Goal: Task Accomplishment & Management: Manage account settings

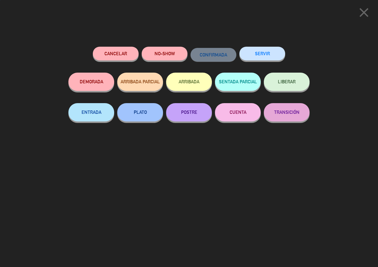
drag, startPoint x: 0, startPoint y: 0, endPoint x: 266, endPoint y: 57, distance: 272.4
click at [266, 56] on button "SERVIR" at bounding box center [262, 54] width 46 height 14
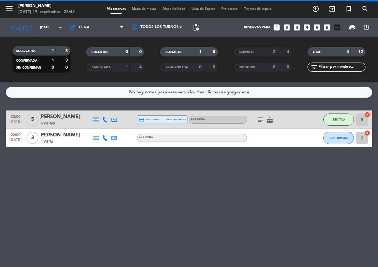
click at [339, 160] on div "No hay notas para este servicio. Haz clic para agregar una 22:00 [DATE] 5 [PERS…" at bounding box center [189, 174] width 378 height 185
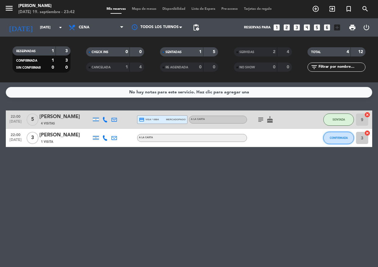
click at [330, 140] on button "CONFIRMADA" at bounding box center [338, 138] width 31 height 12
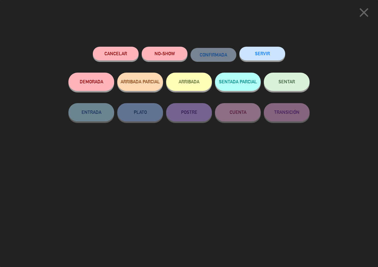
click at [274, 84] on button "SENTAR" at bounding box center [287, 82] width 46 height 18
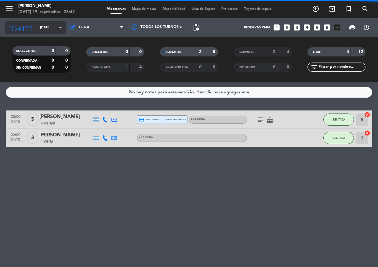
click at [41, 29] on input "[DATE]" at bounding box center [60, 28] width 47 height 10
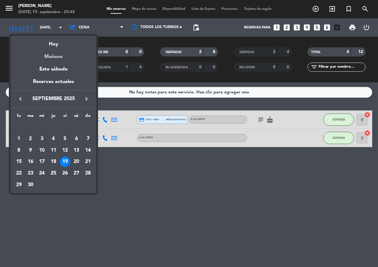
click at [50, 52] on div "Mañana" at bounding box center [53, 54] width 85 height 13
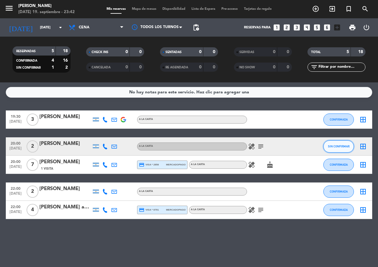
click at [350, 146] on button "SIN CONFIRMAR" at bounding box center [338, 146] width 31 height 12
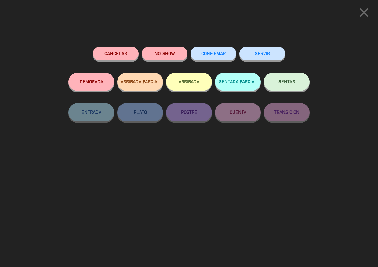
click at [222, 58] on button "CONFIRMAR" at bounding box center [213, 54] width 46 height 14
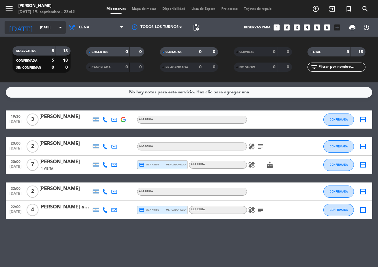
click at [44, 23] on input "[DATE]" at bounding box center [60, 28] width 47 height 10
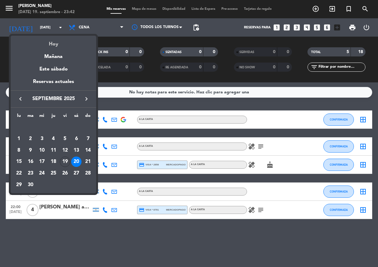
click at [50, 40] on div "Hoy" at bounding box center [53, 42] width 85 height 13
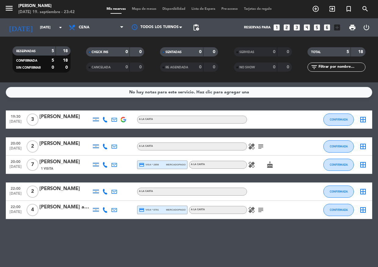
type input "[DATE]"
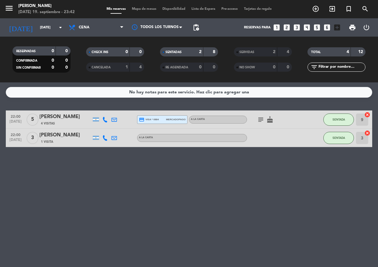
click at [75, 74] on div "RESERVADAS 0 0 CONFIRMADA 0 0 SIN CONFIRMAR 0 0" at bounding box center [42, 60] width 74 height 34
click at [150, 105] on div "No hay notas para este servicio. Haz clic para agregar una 22:00 [DATE] 5 [PERS…" at bounding box center [189, 174] width 378 height 185
